Goal: Information Seeking & Learning: Learn about a topic

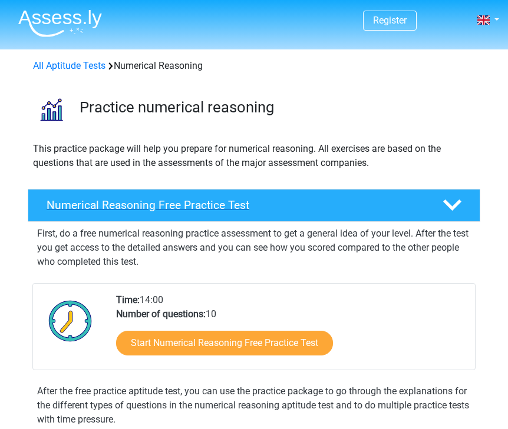
click at [303, 213] on div "Numerical Reasoning Free Practice Test" at bounding box center [254, 205] width 452 height 33
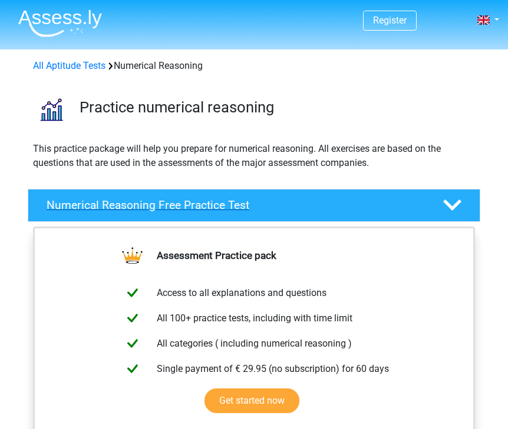
click at [303, 213] on div "Numerical Reasoning Free Practice Test" at bounding box center [254, 205] width 452 height 33
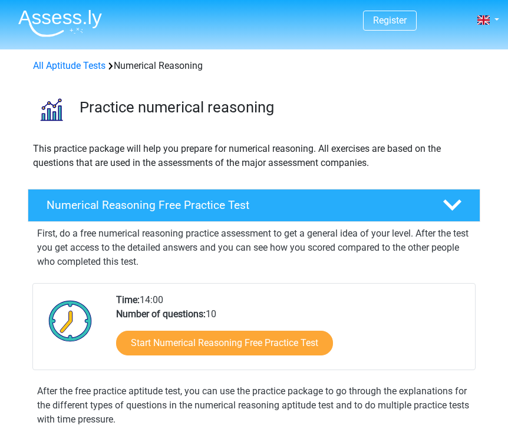
click at [200, 127] on div "Practice numerical reasoning" at bounding box center [254, 107] width 508 height 50
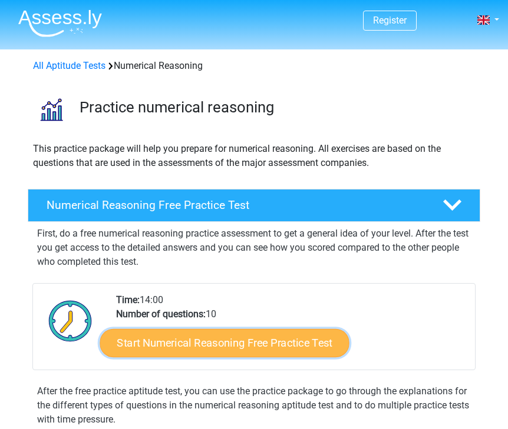
click at [232, 345] on link "Start Numerical Reasoning Free Practice Test" at bounding box center [224, 343] width 249 height 28
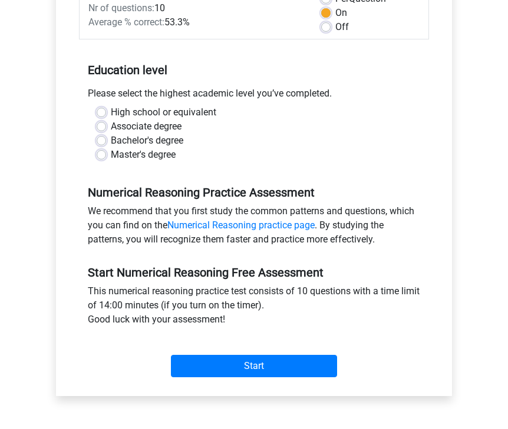
scroll to position [193, 0]
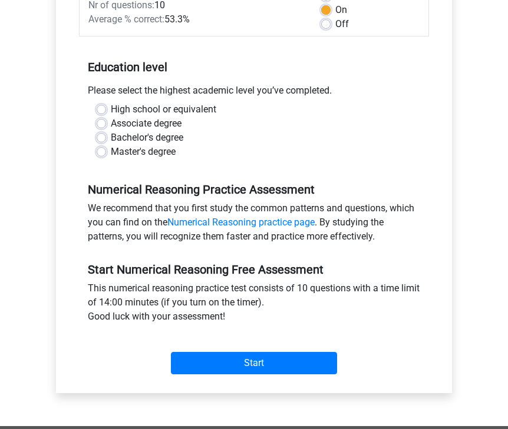
click at [158, 153] on label "Master's degree" at bounding box center [143, 152] width 65 height 14
click at [106, 153] on input "Master's degree" at bounding box center [101, 151] width 9 height 12
radio input "true"
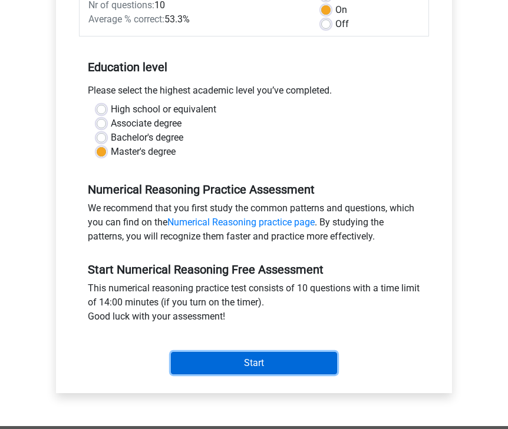
click at [234, 371] on input "Start" at bounding box center [254, 363] width 166 height 22
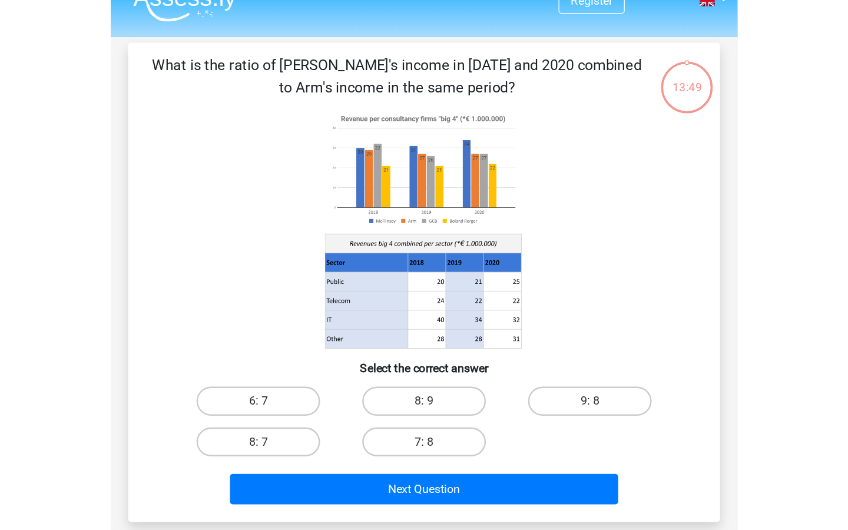
scroll to position [22, 0]
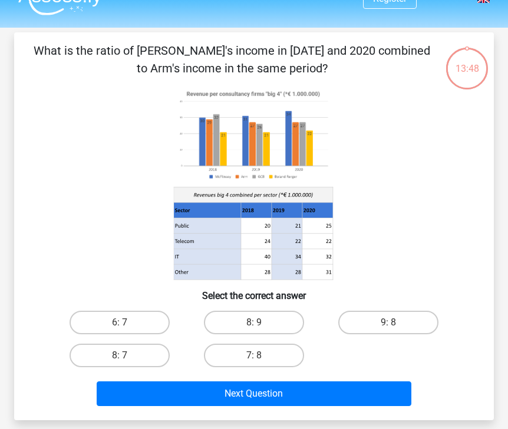
click at [250, 220] on icon at bounding box center [256, 226] width 31 height 15
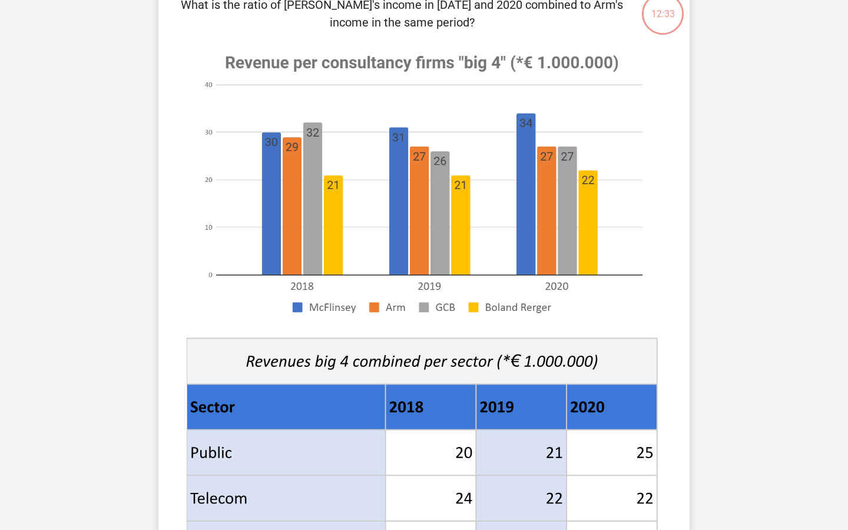
scroll to position [0, 0]
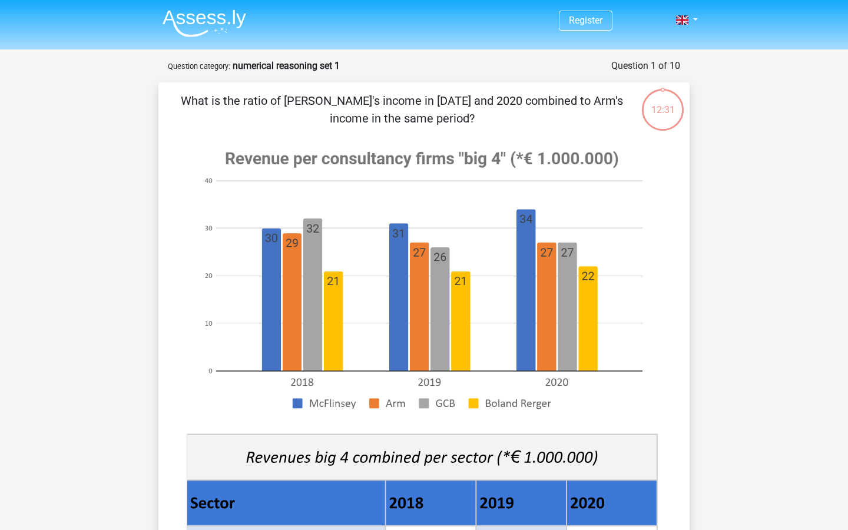
click at [355, 369] on image at bounding box center [422, 280] width 471 height 287
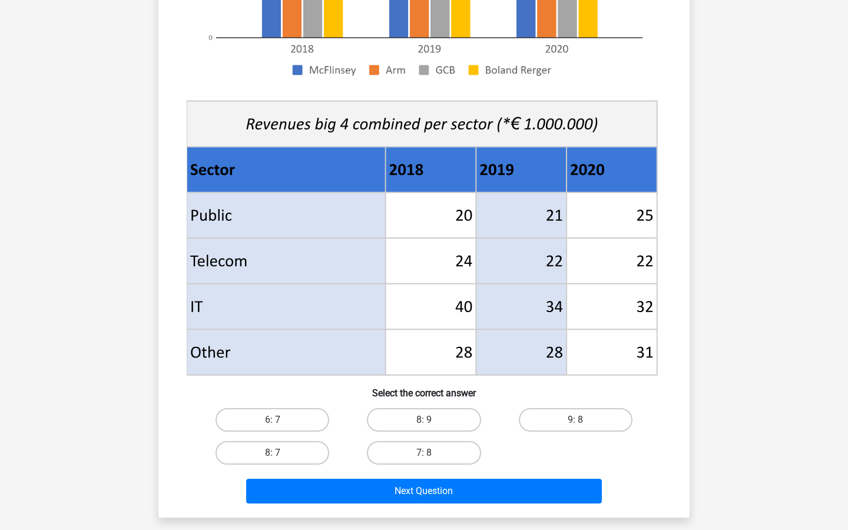
scroll to position [335, 0]
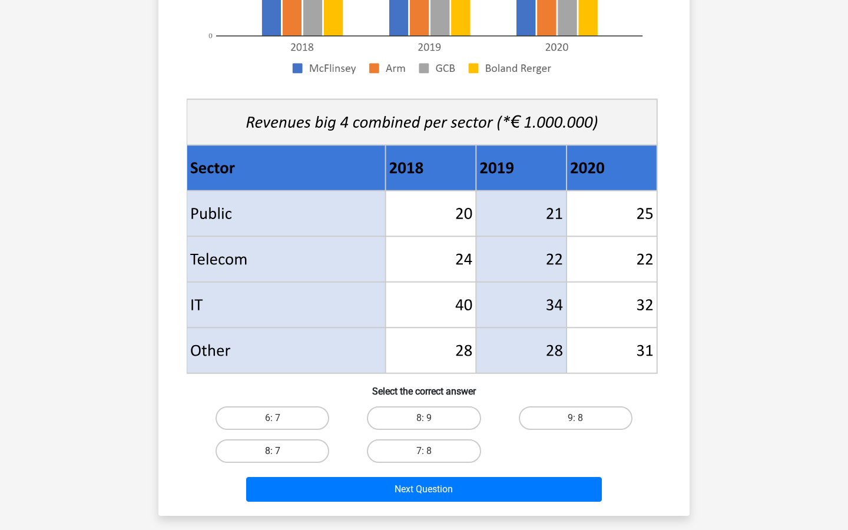
click at [299, 429] on label "8: 7" at bounding box center [273, 451] width 114 height 24
click at [280, 429] on input "8: 7" at bounding box center [277, 455] width 8 height 8
radio input "true"
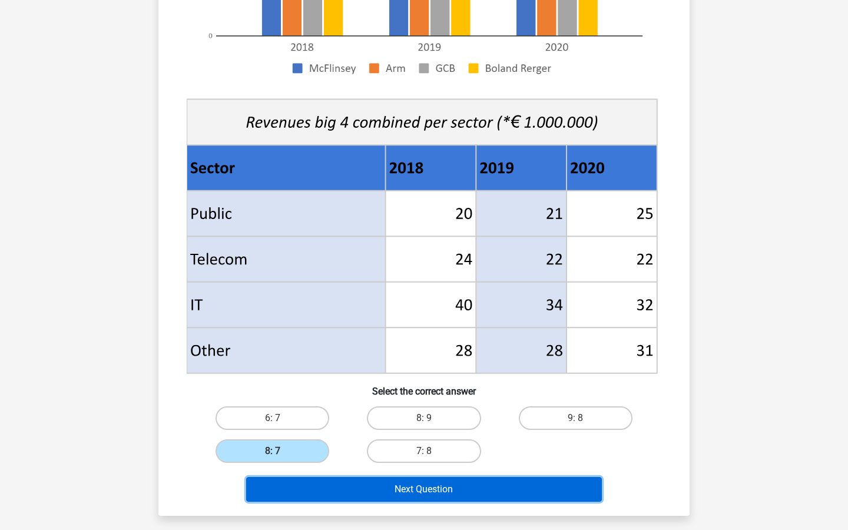
click at [366, 429] on button "Next Question" at bounding box center [424, 489] width 356 height 25
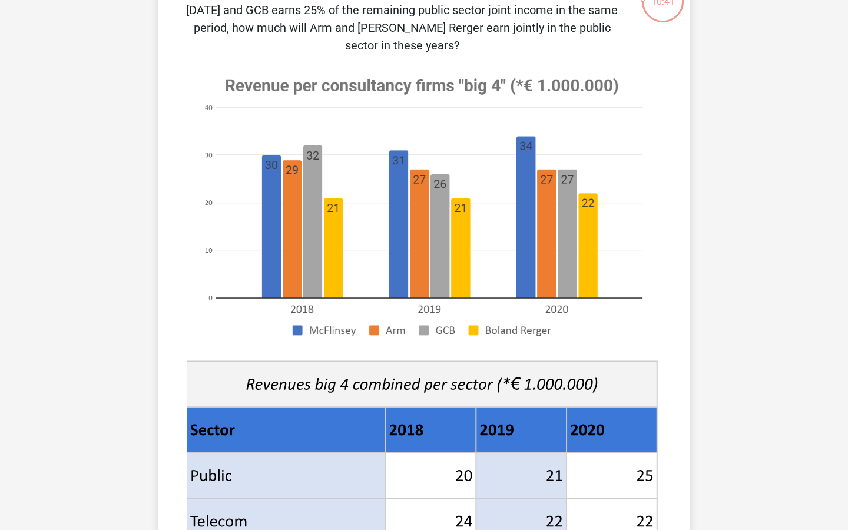
scroll to position [115, 0]
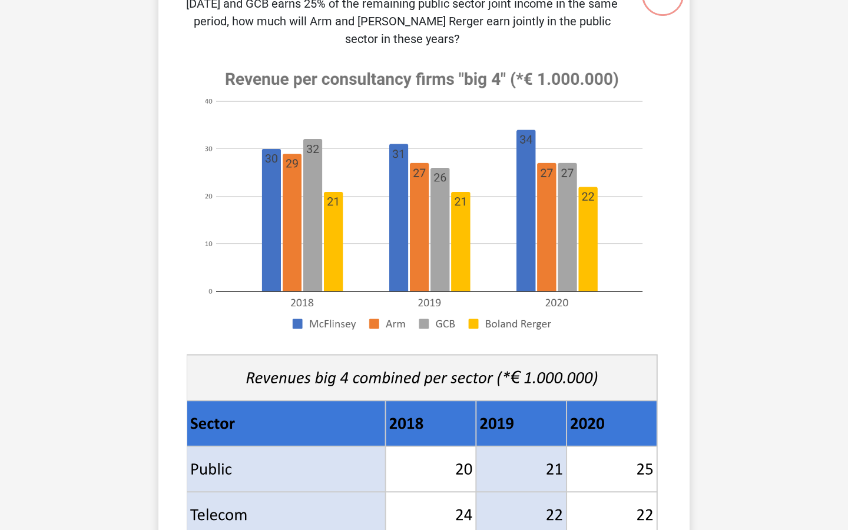
click at [330, 111] on image at bounding box center [422, 200] width 471 height 287
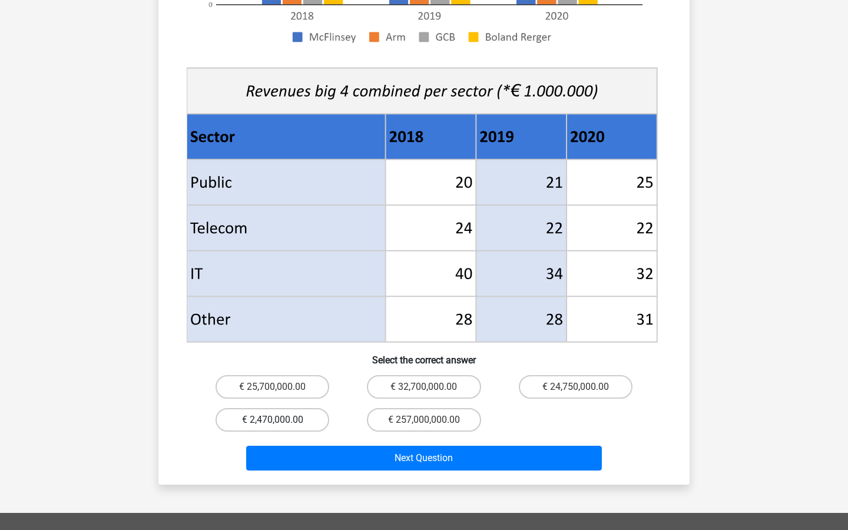
scroll to position [401, 0]
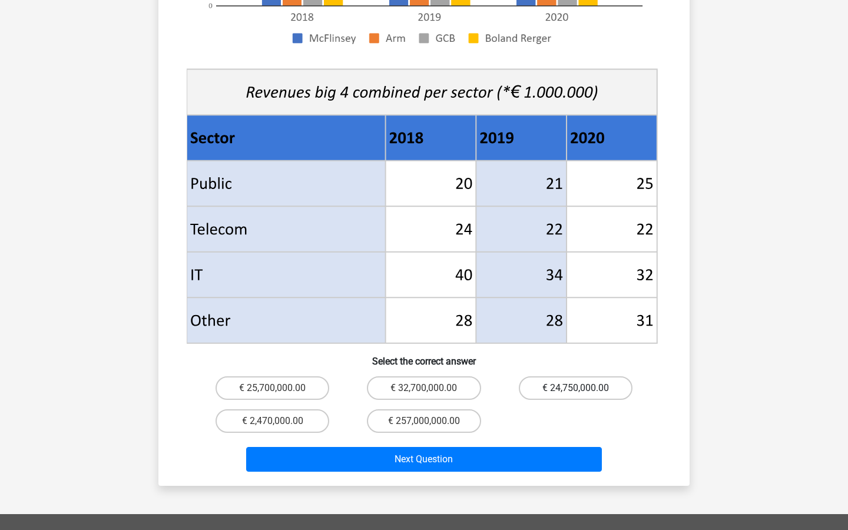
click at [507, 376] on label "€ 24,750,000.00" at bounding box center [576, 388] width 114 height 24
click at [507, 388] on input "€ 24,750,000.00" at bounding box center [580, 392] width 8 height 8
radio input "true"
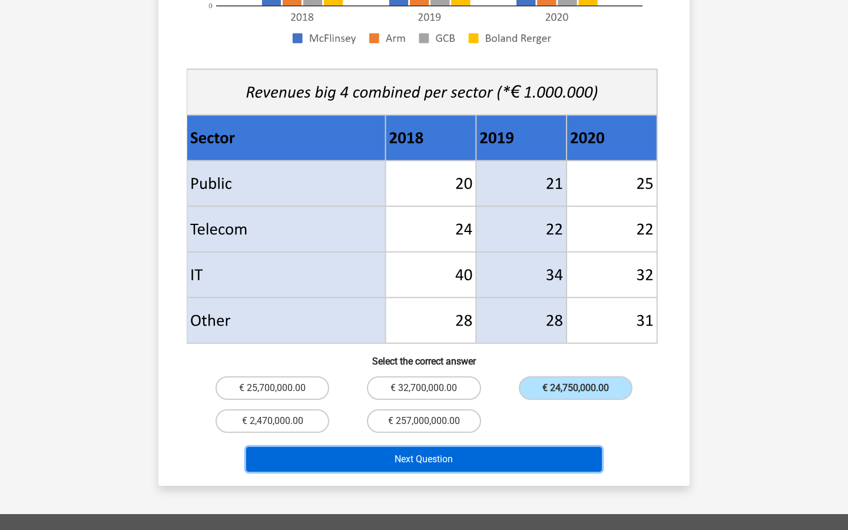
click at [507, 429] on button "Next Question" at bounding box center [424, 459] width 356 height 25
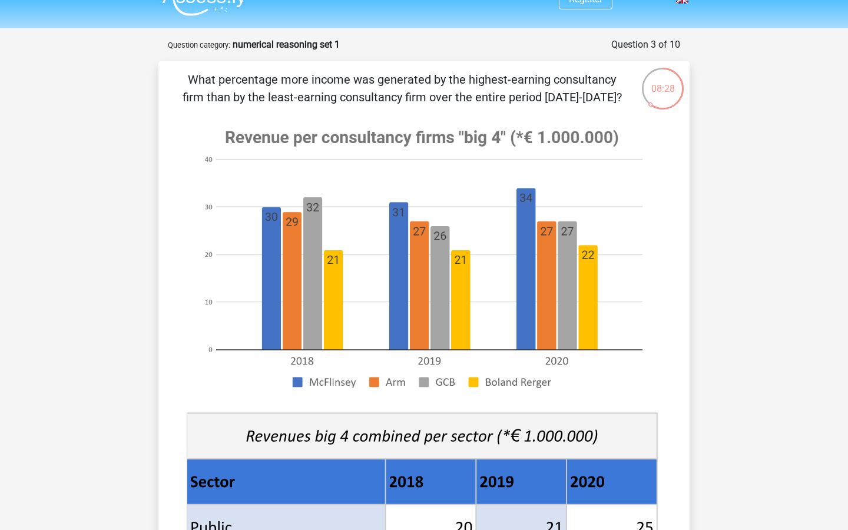
scroll to position [0, 0]
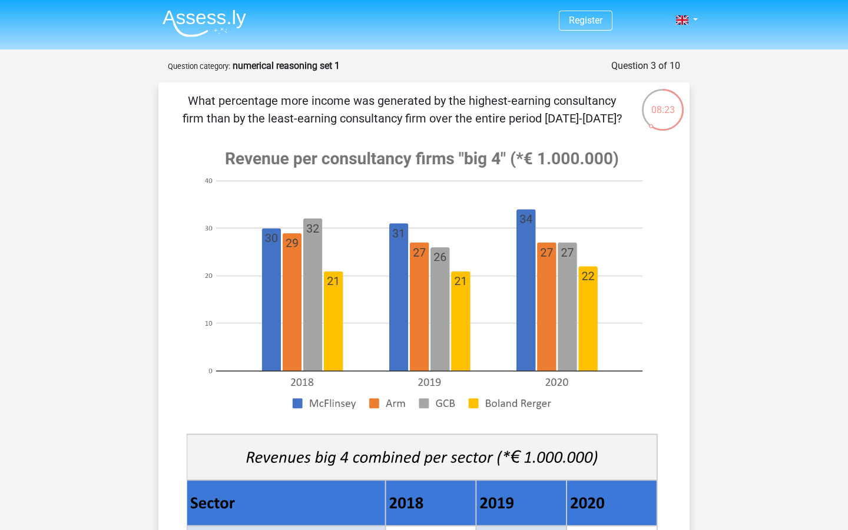
click at [373, 110] on p "What percentage more income was generated by the highest-earning consultancy fi…" at bounding box center [401, 109] width 449 height 35
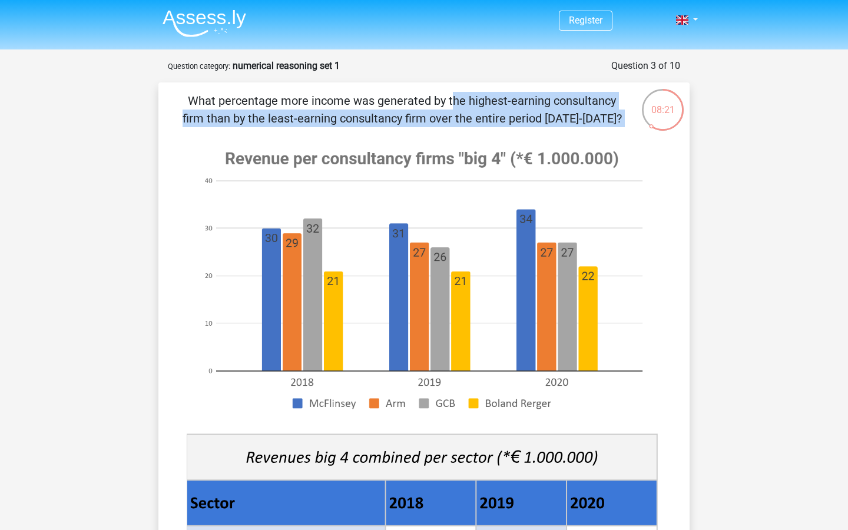
click at [373, 110] on p "What percentage more income was generated by the highest-earning consultancy fi…" at bounding box center [401, 109] width 449 height 35
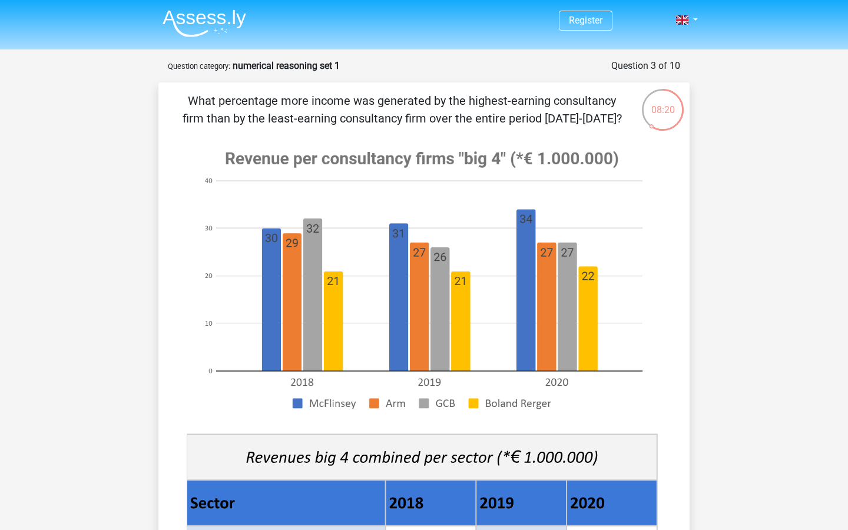
click at [373, 110] on p "What percentage more income was generated by the highest-earning consultancy fi…" at bounding box center [401, 109] width 449 height 35
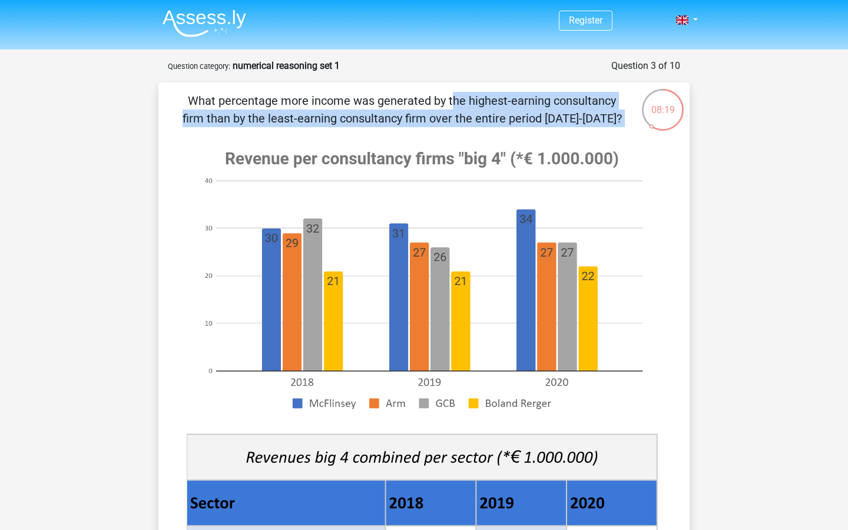
click at [373, 110] on p "What percentage more income was generated by the highest-earning consultancy fi…" at bounding box center [401, 109] width 449 height 35
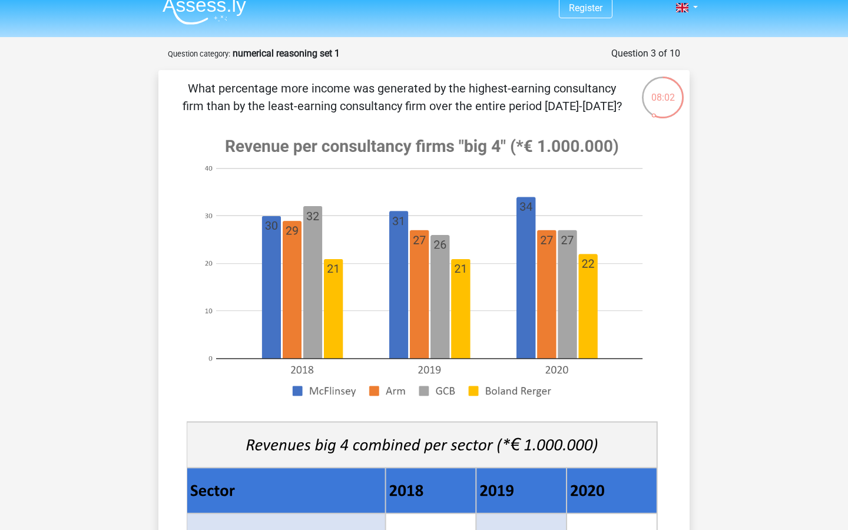
scroll to position [11, 0]
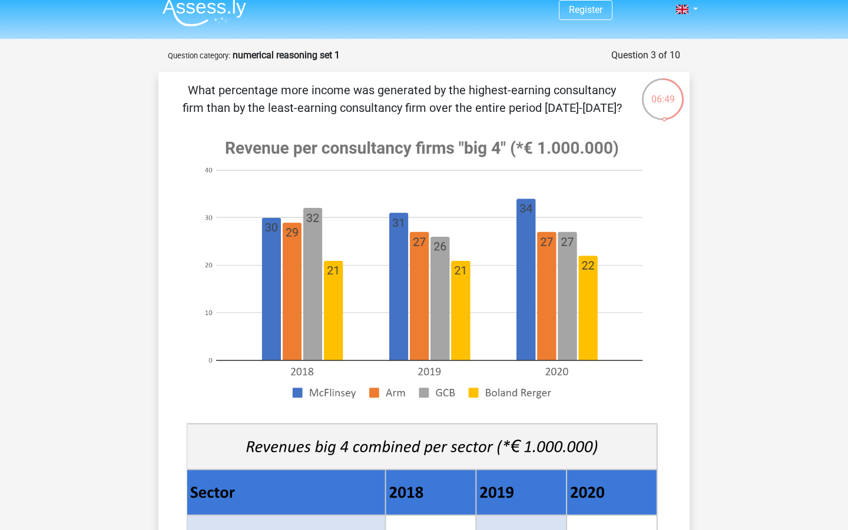
click at [319, 82] on p "What percentage more income was generated by the highest-earning consultancy fi…" at bounding box center [401, 98] width 449 height 35
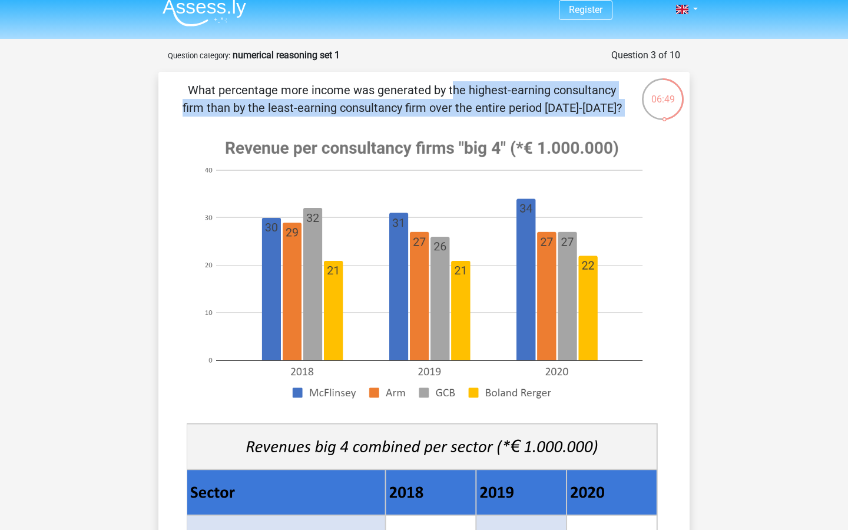
click at [319, 82] on p "What percentage more income was generated by the highest-earning consultancy fi…" at bounding box center [401, 98] width 449 height 35
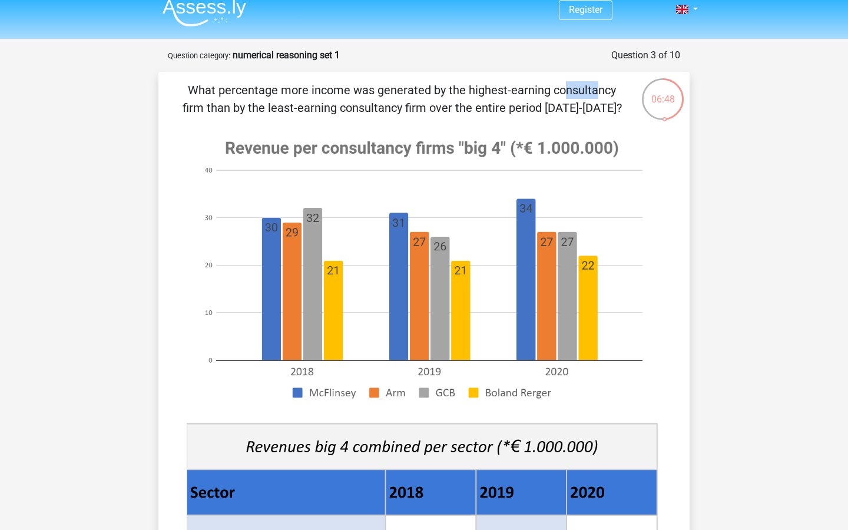
click at [319, 82] on p "What percentage more income was generated by the highest-earning consultancy fi…" at bounding box center [401, 98] width 449 height 35
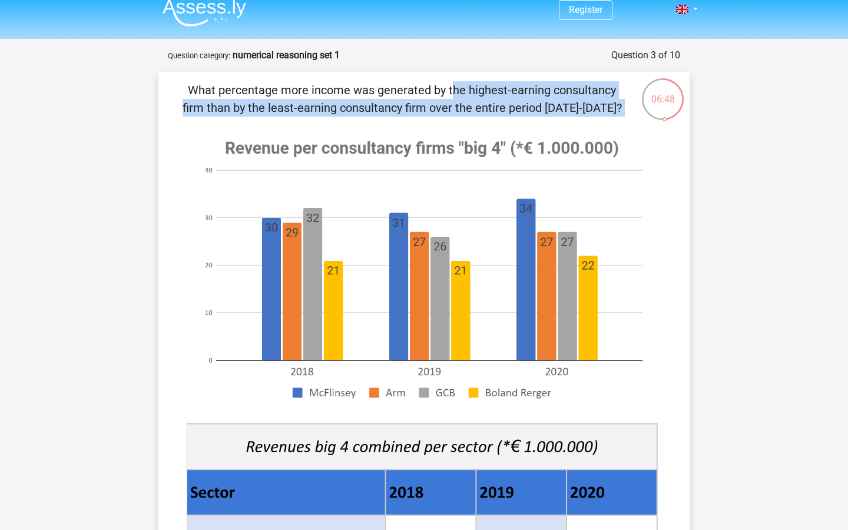
click at [319, 82] on p "What percentage more income was generated by the highest-earning consultancy fi…" at bounding box center [401, 98] width 449 height 35
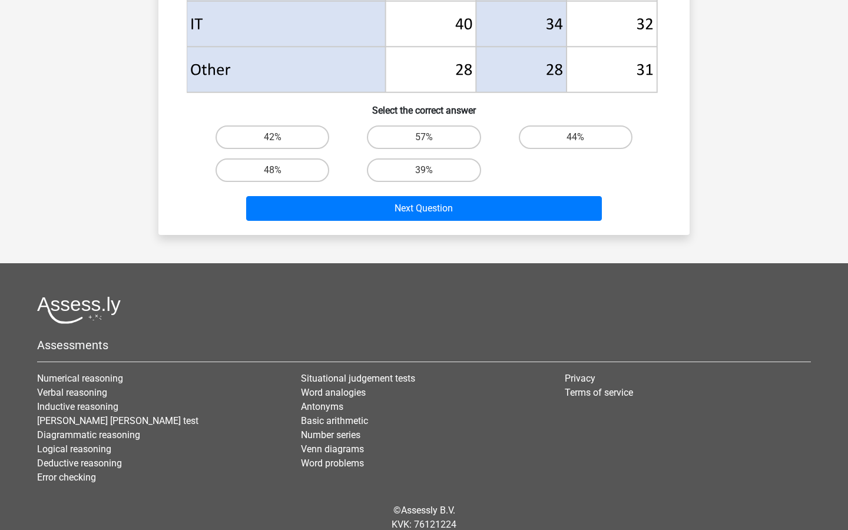
scroll to position [616, 0]
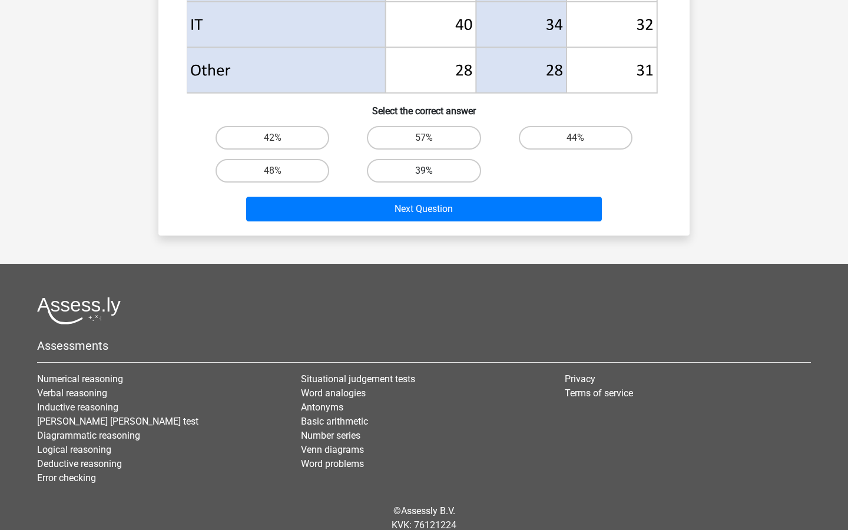
click at [431, 161] on label "39%" at bounding box center [424, 171] width 114 height 24
click at [431, 171] on input "39%" at bounding box center [428, 175] width 8 height 8
radio input "true"
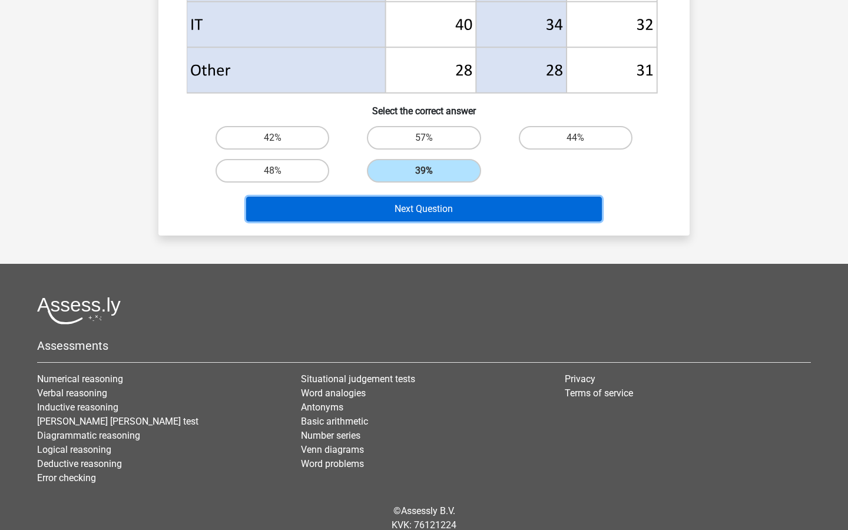
click at [435, 210] on button "Next Question" at bounding box center [424, 209] width 356 height 25
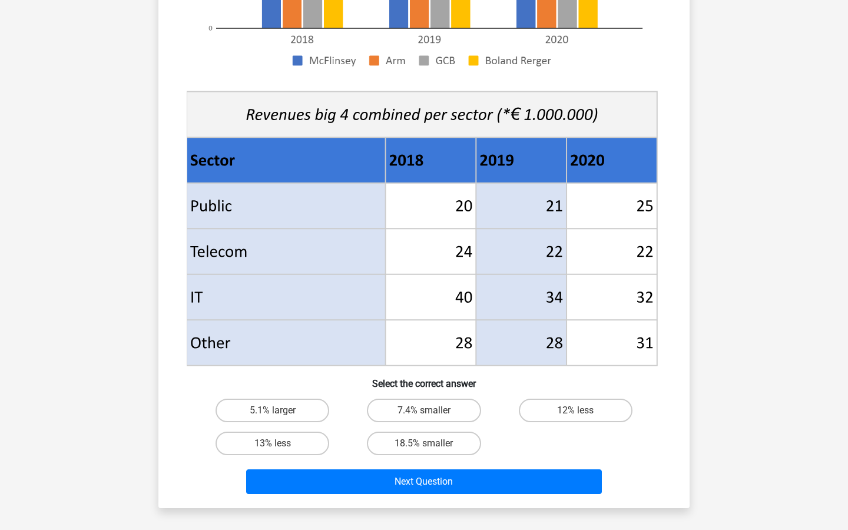
scroll to position [345, 0]
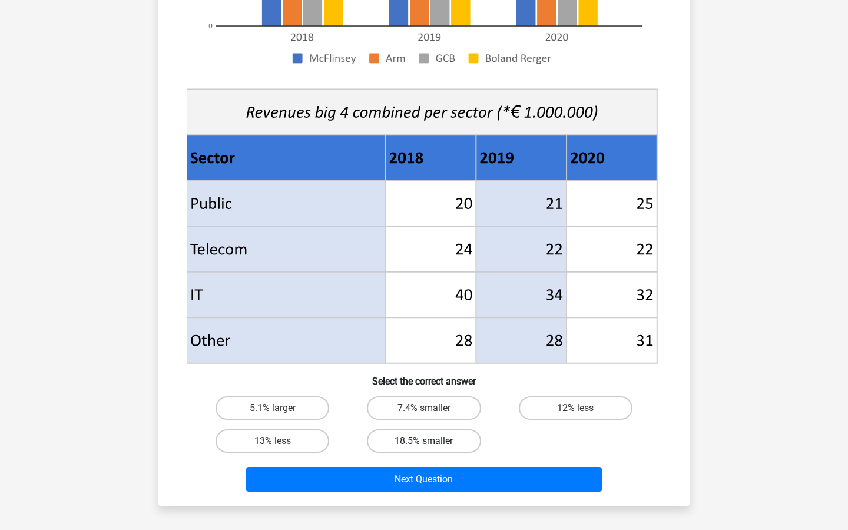
click at [447, 429] on label "18.5% smaller" at bounding box center [424, 441] width 114 height 24
click at [432, 429] on input "18.5% smaller" at bounding box center [428, 445] width 8 height 8
radio input "true"
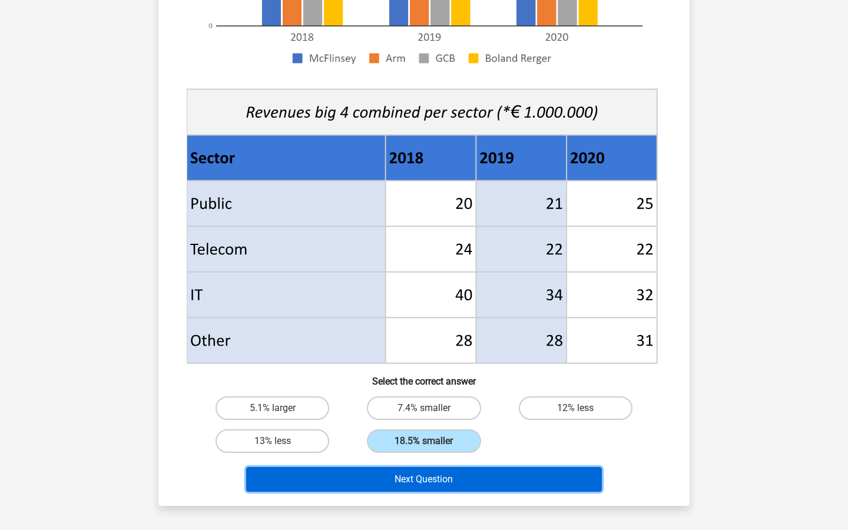
click at [479, 429] on button "Next Question" at bounding box center [424, 479] width 356 height 25
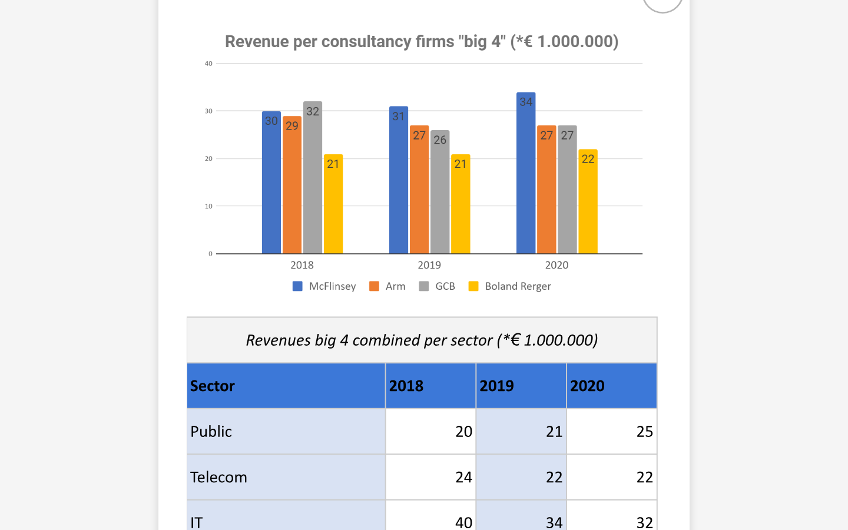
scroll to position [290, 0]
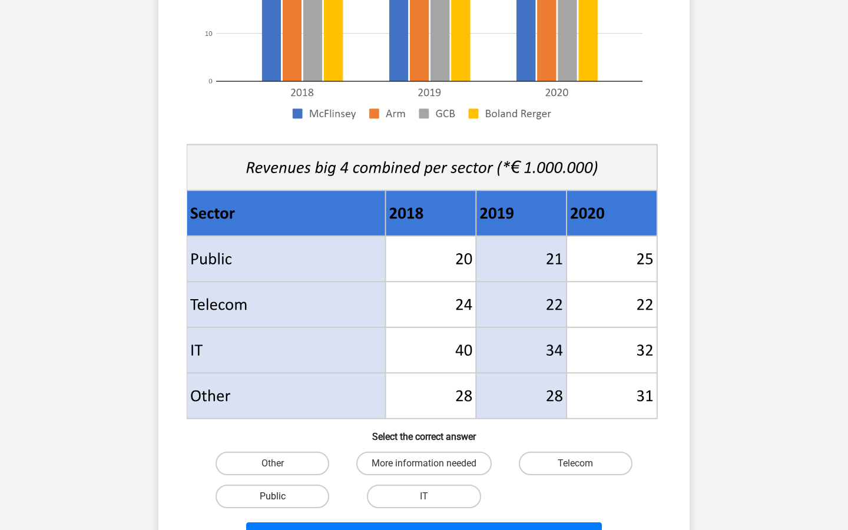
click at [289, 429] on label "Public" at bounding box center [273, 497] width 114 height 24
click at [280, 429] on input "Public" at bounding box center [277, 501] width 8 height 8
radio input "true"
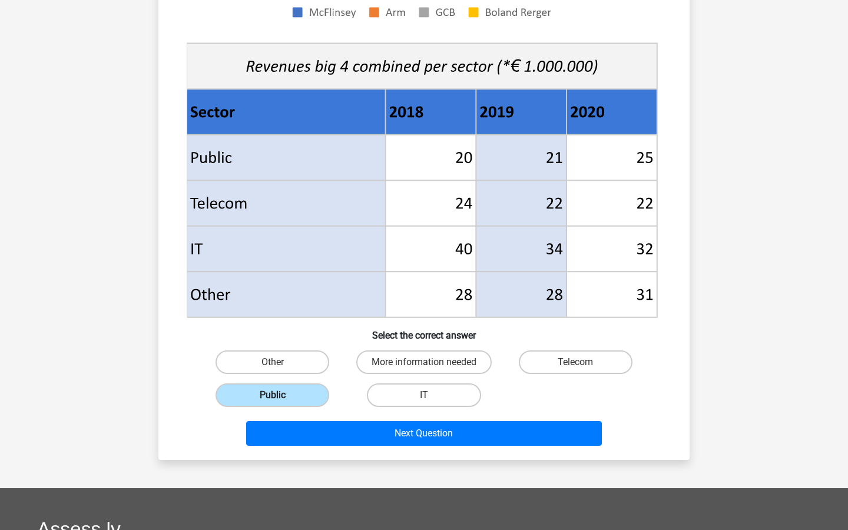
scroll to position [429, 0]
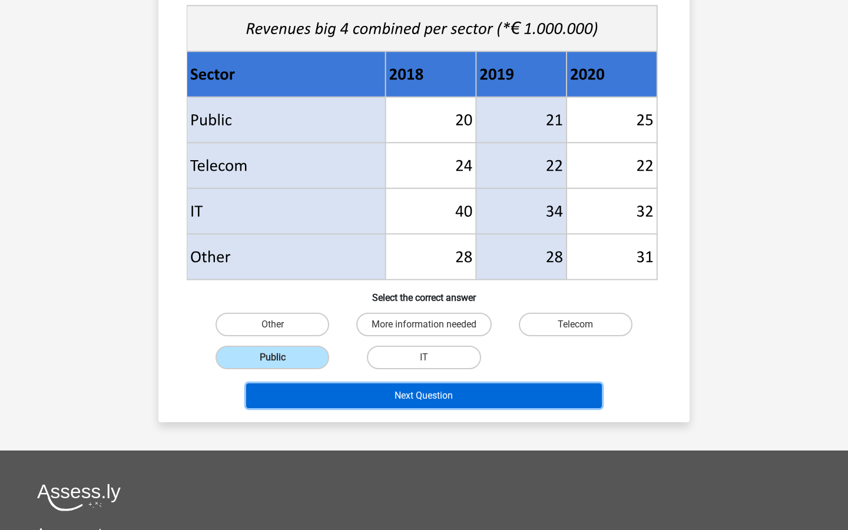
click at [371, 401] on button "Next Question" at bounding box center [424, 395] width 356 height 25
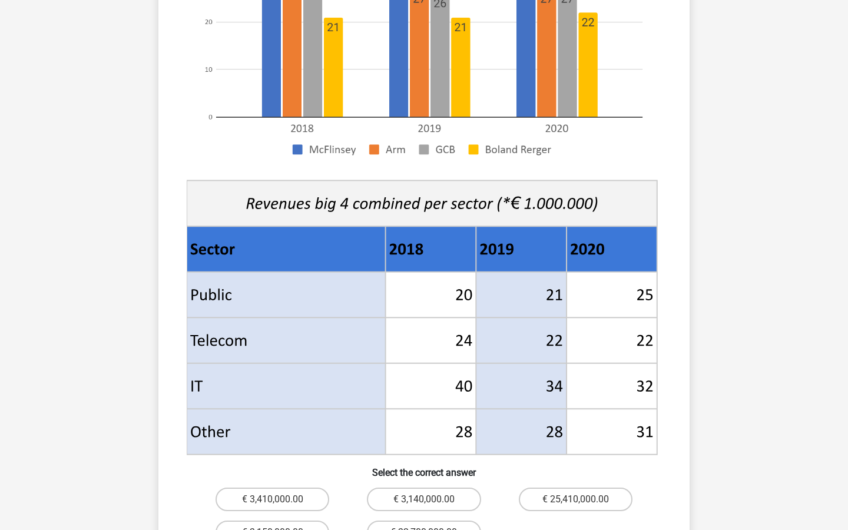
scroll to position [524, 0]
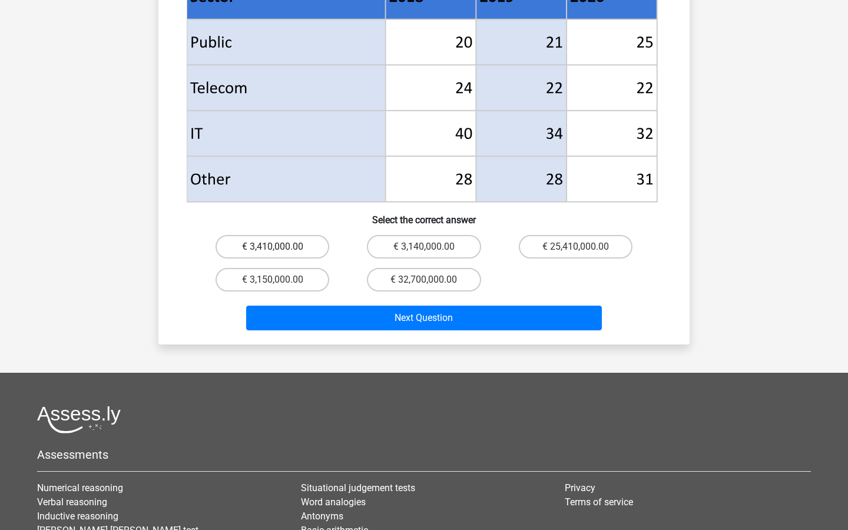
click at [285, 237] on label "€ 3,410,000.00" at bounding box center [273, 247] width 114 height 24
click at [280, 247] on input "€ 3,410,000.00" at bounding box center [277, 251] width 8 height 8
radio input "true"
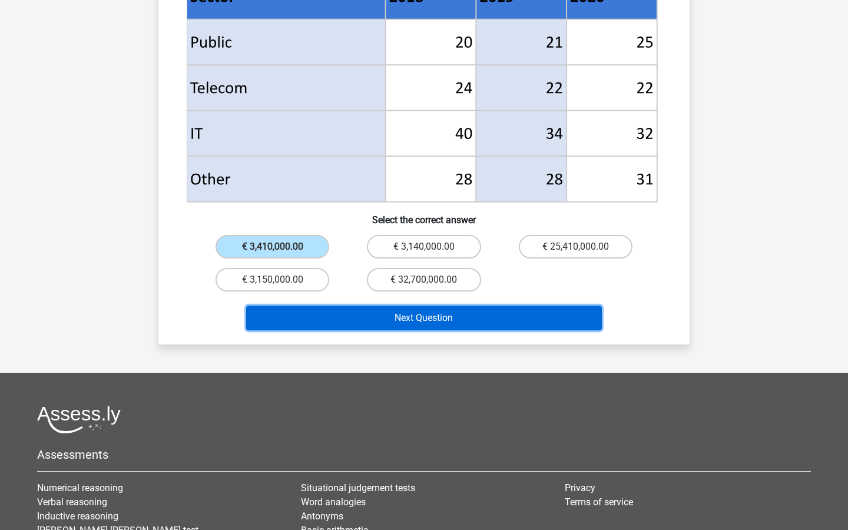
click at [349, 306] on button "Next Question" at bounding box center [424, 318] width 356 height 25
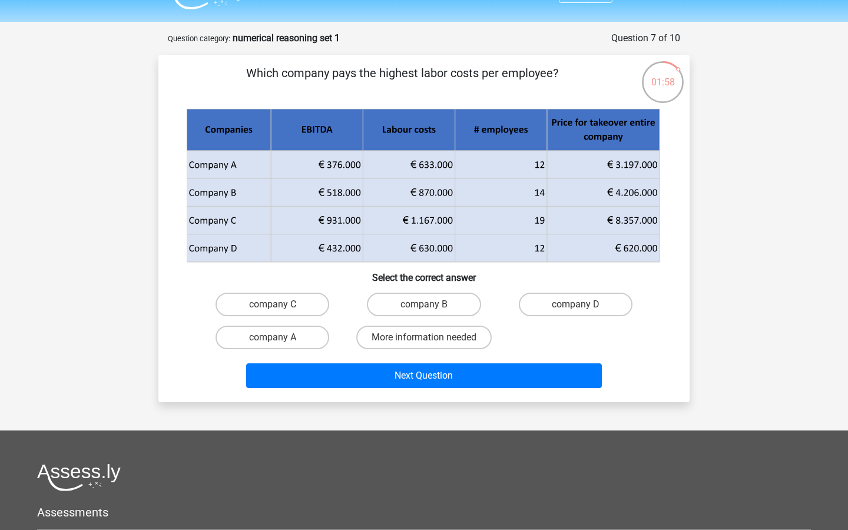
scroll to position [0, 0]
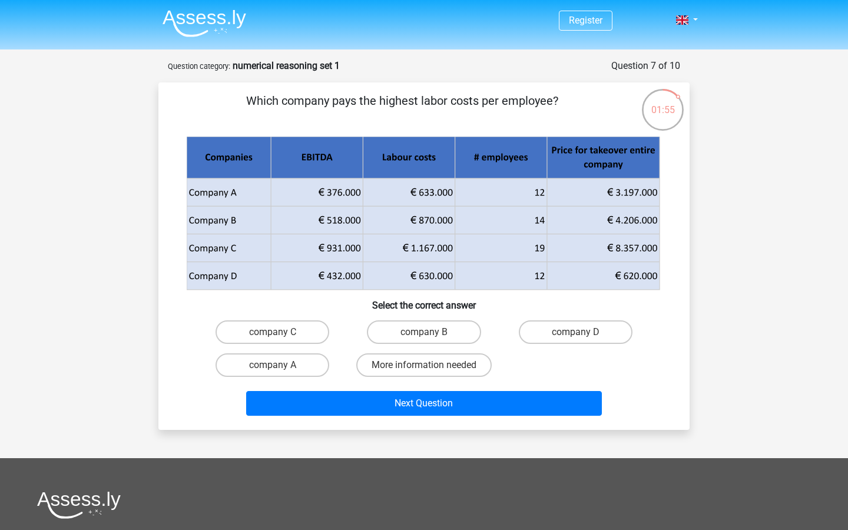
drag, startPoint x: 424, startPoint y: 179, endPoint x: 485, endPoint y: 260, distance: 101.0
click at [485, 260] on g at bounding box center [423, 214] width 475 height 154
click at [382, 336] on label "company B" at bounding box center [424, 332] width 114 height 24
click at [424, 336] on input "company B" at bounding box center [428, 336] width 8 height 8
radio input "true"
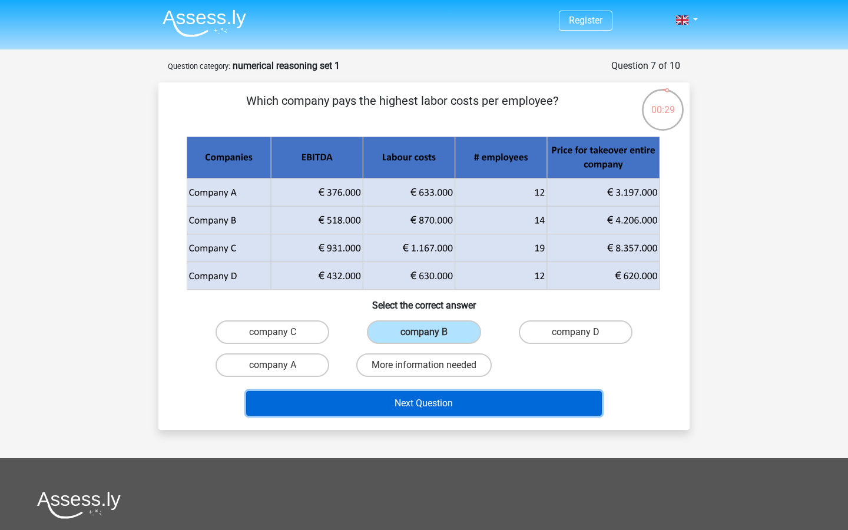
click at [416, 404] on button "Next Question" at bounding box center [424, 403] width 356 height 25
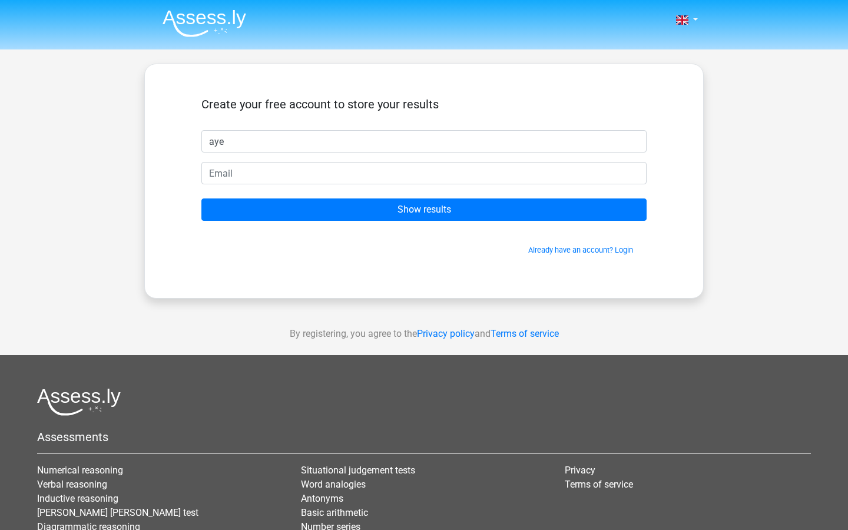
type input "aye"
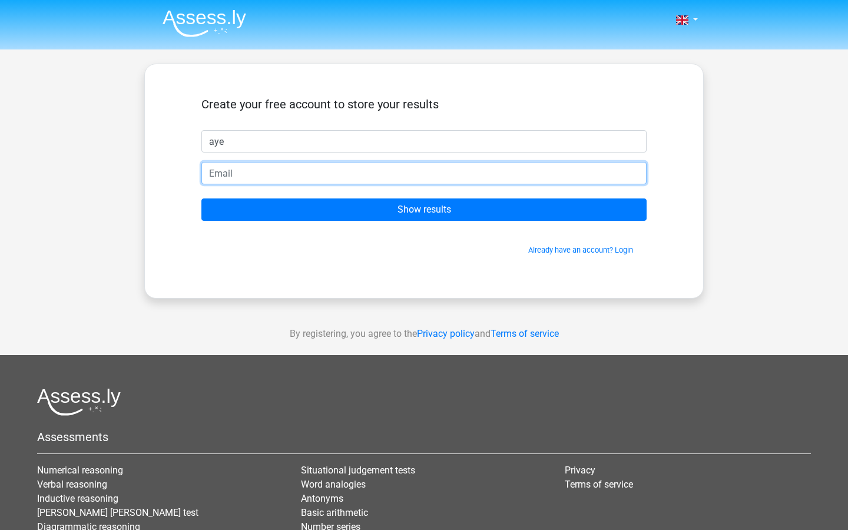
click at [231, 183] on input "email" at bounding box center [423, 173] width 445 height 22
type input "[EMAIL_ADDRESS][DOMAIN_NAME]"
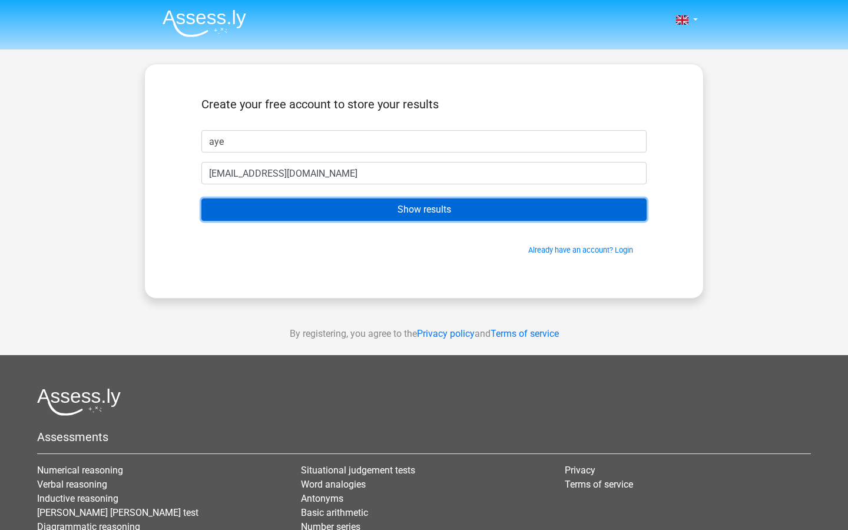
click at [345, 213] on input "Show results" at bounding box center [423, 210] width 445 height 22
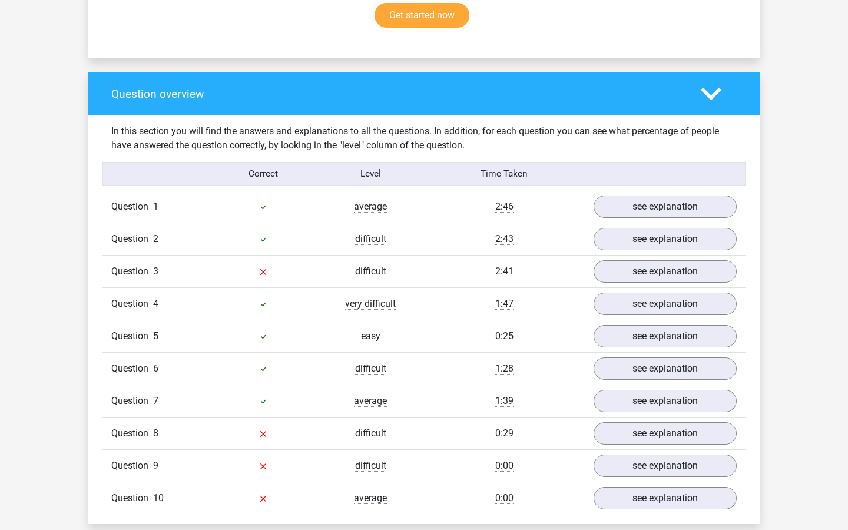
scroll to position [871, 0]
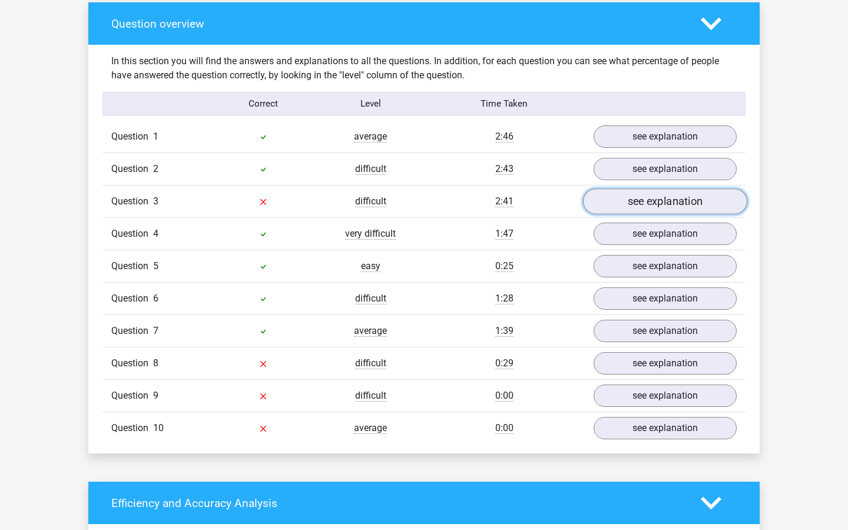
click at [596, 200] on link "see explanation" at bounding box center [665, 202] width 164 height 26
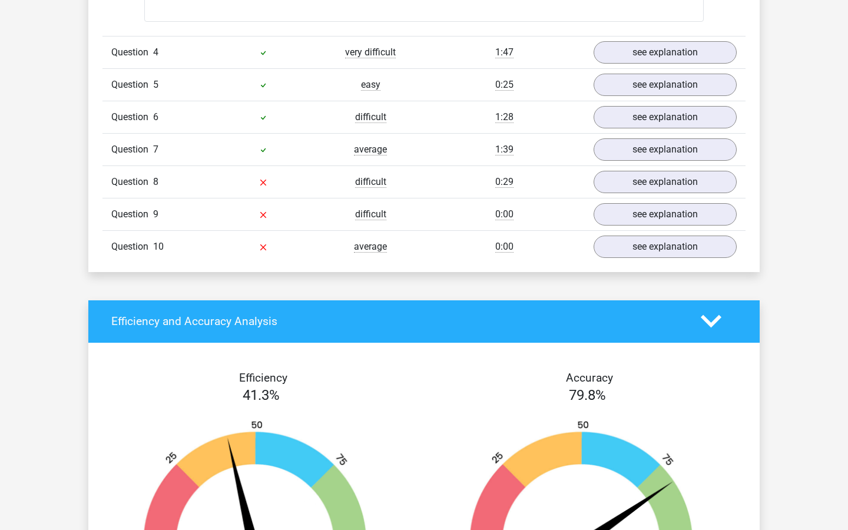
scroll to position [2244, 0]
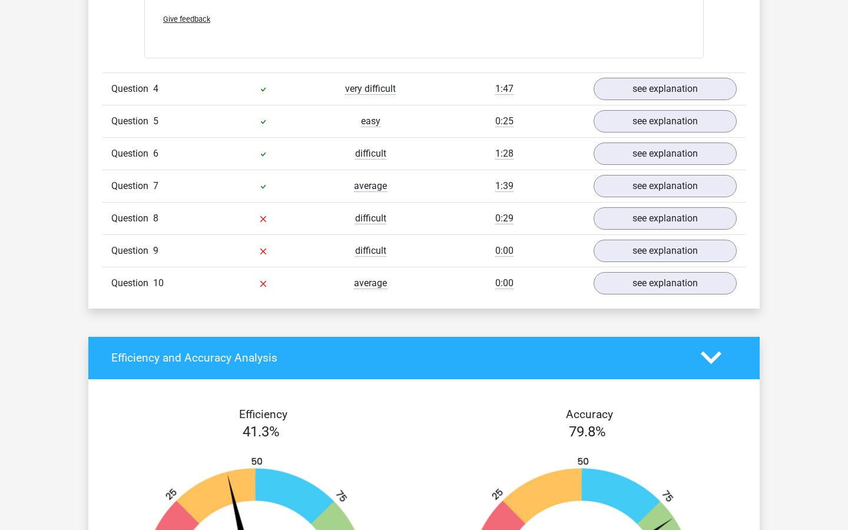
click at [689, 235] on div "Question 9 difficult 0:00 see explanation" at bounding box center [424, 250] width 643 height 32
click at [689, 230] on div "Question 8 difficult 0:29 see explanation" at bounding box center [424, 218] width 643 height 32
click at [689, 229] on link "see explanation" at bounding box center [665, 219] width 164 height 26
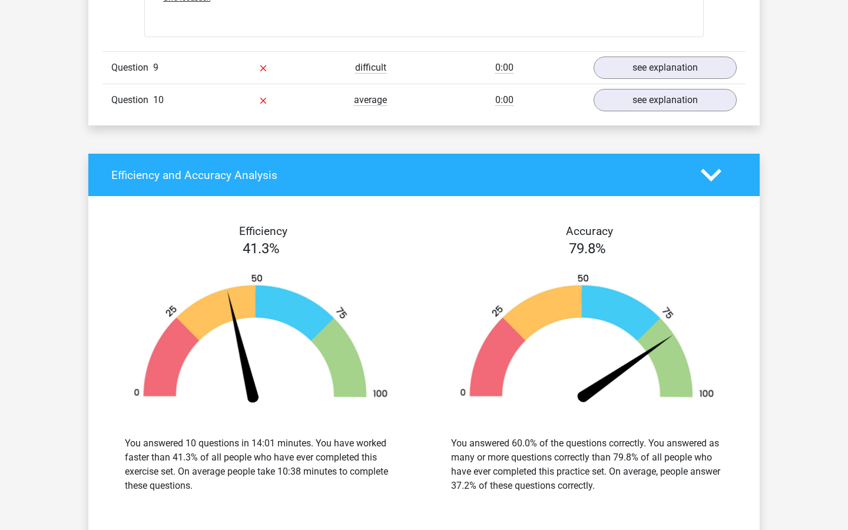
scroll to position [2874, 0]
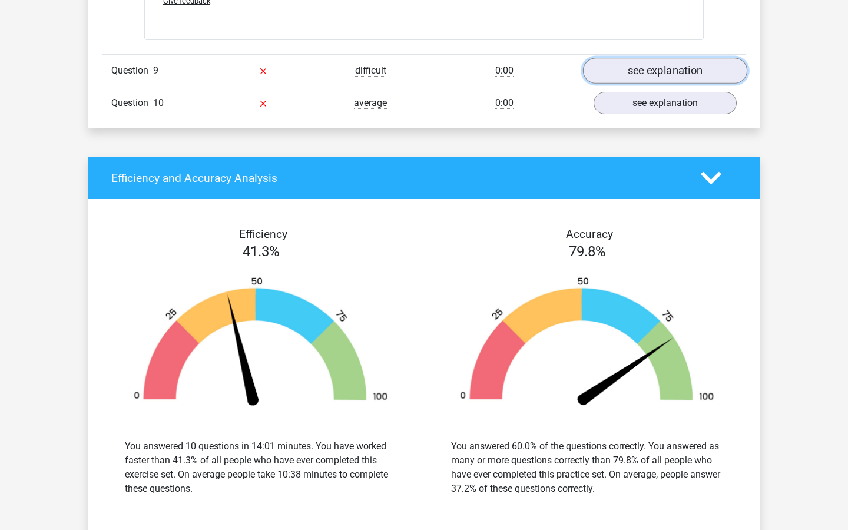
click at [650, 79] on link "see explanation" at bounding box center [665, 71] width 164 height 26
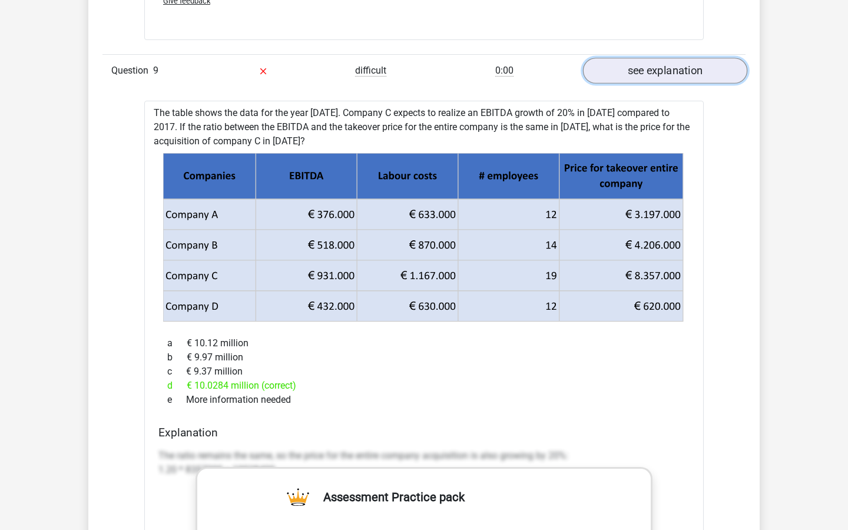
click at [650, 79] on link "see explanation" at bounding box center [665, 71] width 164 height 26
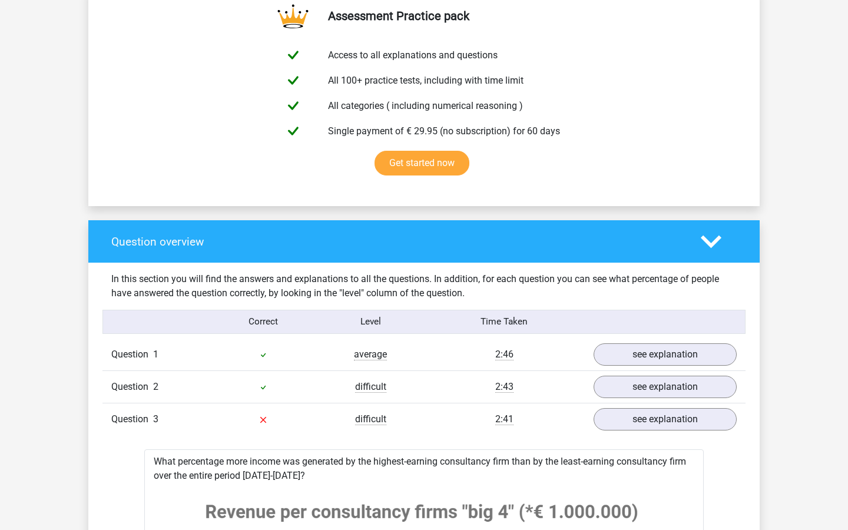
scroll to position [0, 0]
